Goal: Transaction & Acquisition: Purchase product/service

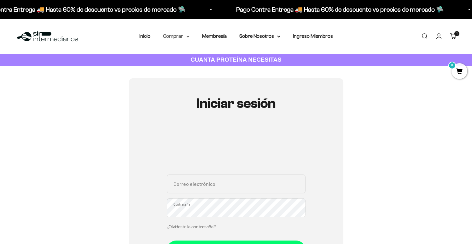
click at [184, 37] on summary "Comprar" at bounding box center [176, 36] width 26 height 8
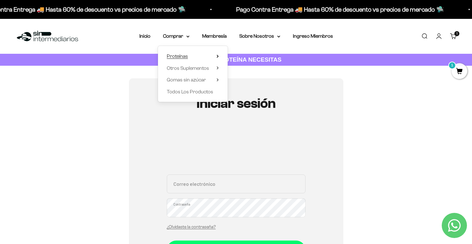
click at [189, 55] on summary "Proteínas" at bounding box center [193, 56] width 52 height 8
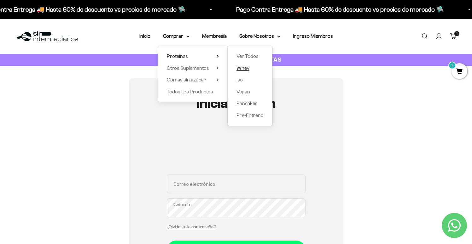
click at [248, 70] on span "Whey" at bounding box center [242, 68] width 13 height 5
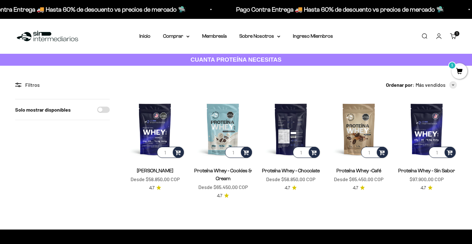
click at [287, 122] on img at bounding box center [290, 129] width 60 height 60
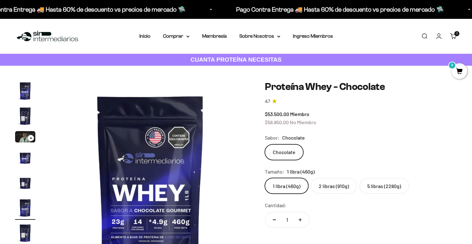
click at [380, 183] on label "5 libras (2280g)" at bounding box center [383, 186] width 49 height 16
click at [265, 178] on input "5 libras (2280g)" at bounding box center [264, 178] width 0 height 0
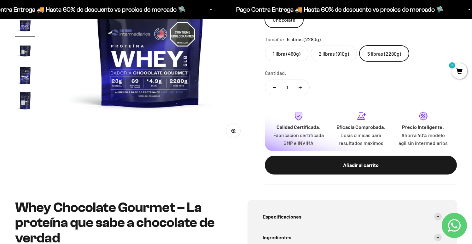
scroll to position [133, 0]
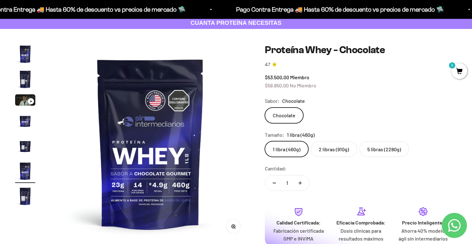
scroll to position [37, 0]
click at [389, 146] on label "5 libras (2280g)" at bounding box center [383, 149] width 49 height 16
click at [265, 141] on input "5 libras (2280g)" at bounding box center [264, 141] width 0 height 0
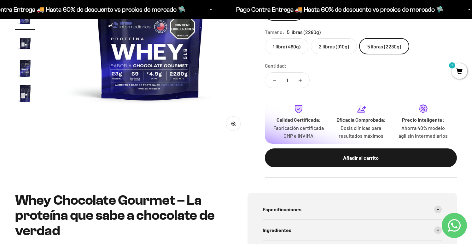
scroll to position [149, 0]
